Goal: Task Accomplishment & Management: Complete application form

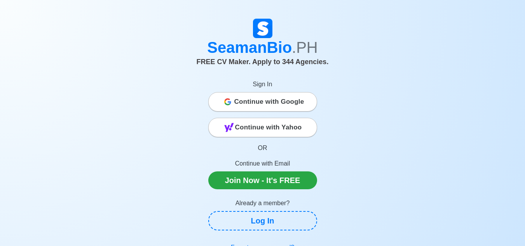
click at [284, 97] on span "Continue with Google" at bounding box center [269, 102] width 70 height 16
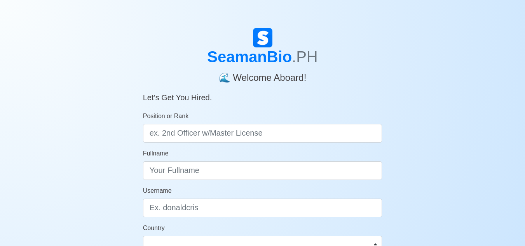
scroll to position [39, 0]
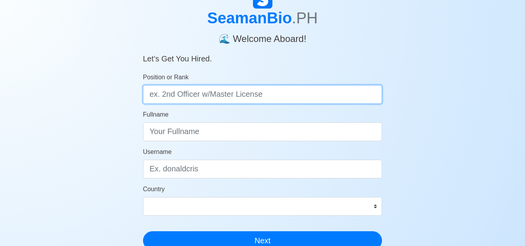
click at [192, 103] on input "Position or Rank" at bounding box center [263, 94] width 240 height 19
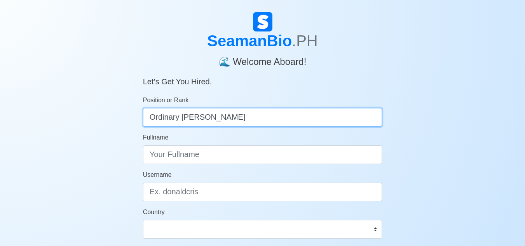
scroll to position [0, 0]
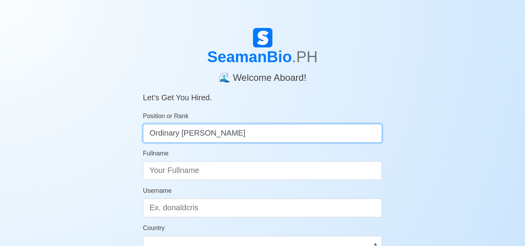
type input "Ordinary [PERSON_NAME]"
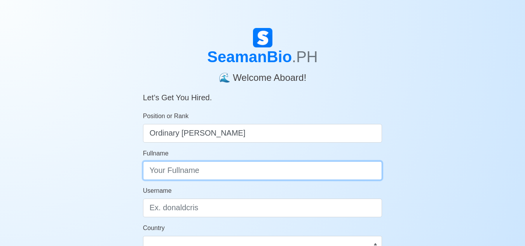
click at [196, 178] on input "Fullname" at bounding box center [263, 170] width 240 height 19
type input "[PERSON_NAME] [PERSON_NAME]"
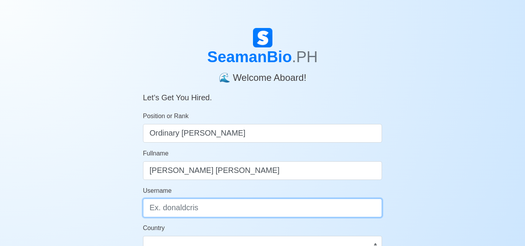
click at [189, 206] on input "Username" at bounding box center [263, 208] width 240 height 19
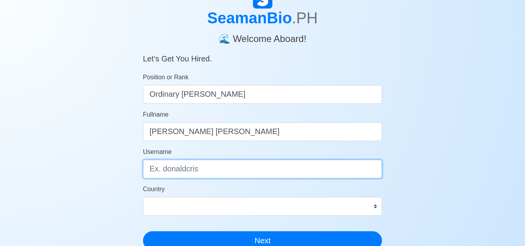
scroll to position [117, 0]
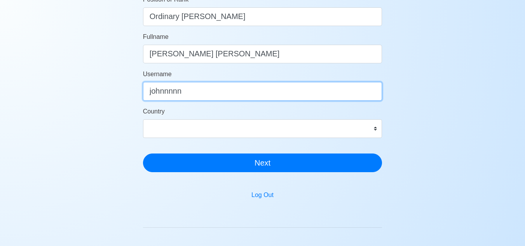
type input "johnnnnn"
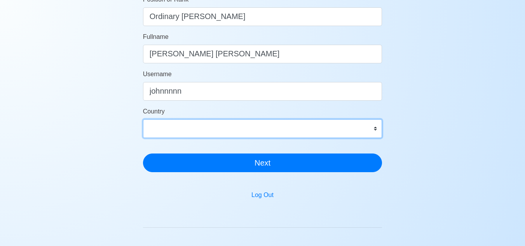
click at [181, 130] on select "[GEOGRAPHIC_DATA] [GEOGRAPHIC_DATA] [GEOGRAPHIC_DATA] [GEOGRAPHIC_DATA] [US_STA…" at bounding box center [263, 128] width 240 height 19
select select "PH"
click at [143, 119] on select "[GEOGRAPHIC_DATA] [GEOGRAPHIC_DATA] [GEOGRAPHIC_DATA] [GEOGRAPHIC_DATA] [US_STA…" at bounding box center [263, 128] width 240 height 19
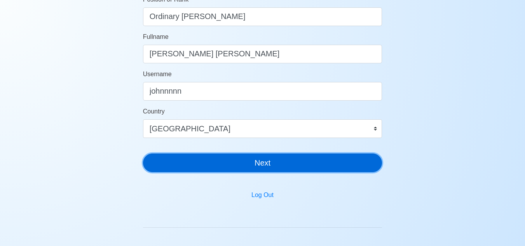
click at [227, 168] on button "Next" at bounding box center [263, 163] width 240 height 19
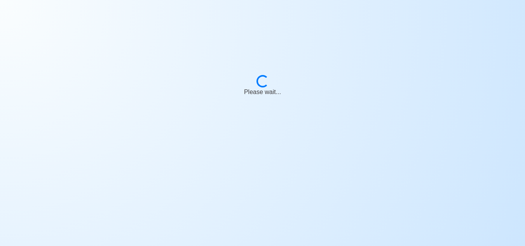
scroll to position [9, 0]
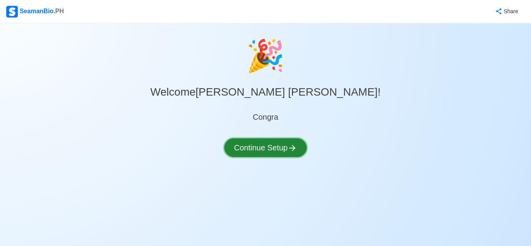
click at [288, 145] on button "Continue Setup" at bounding box center [265, 147] width 82 height 19
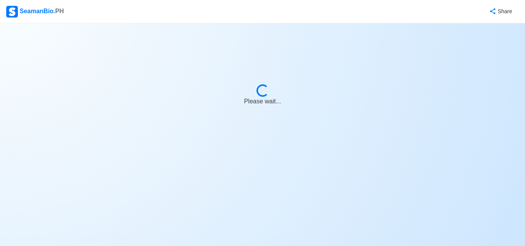
select select "Visible for Hiring"
select select "PH"
